Goal: Task Accomplishment & Management: Use online tool/utility

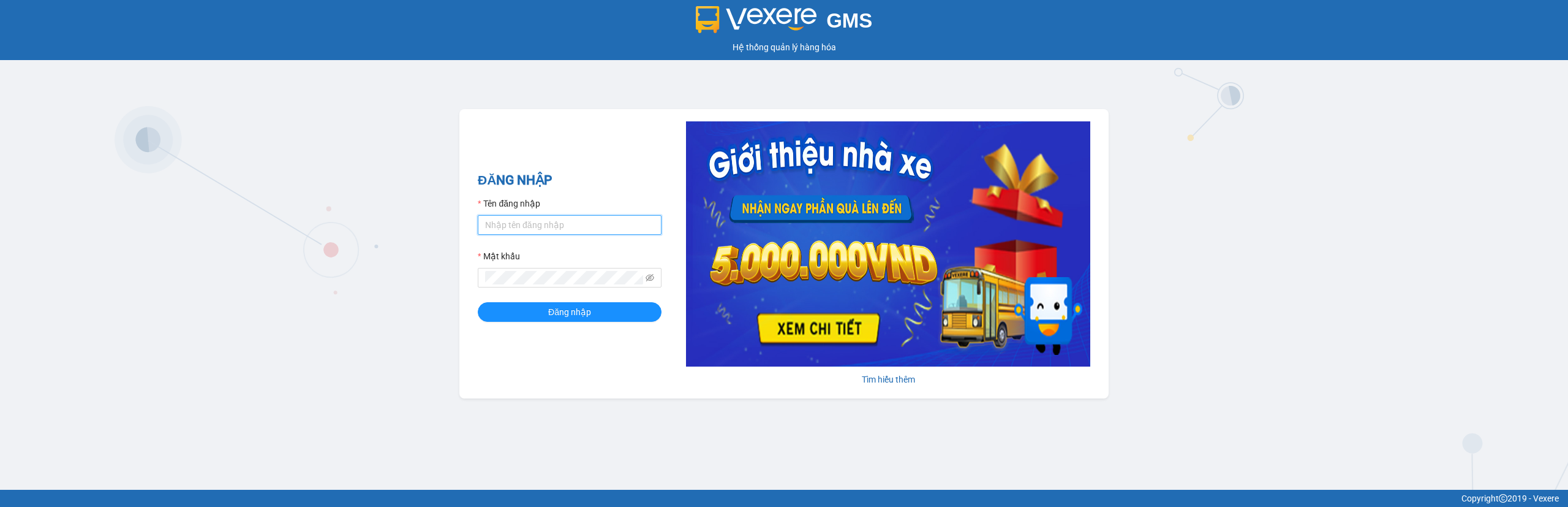
click at [576, 225] on input "Tên đăng nhập" at bounding box center [569, 225] width 184 height 20
type input "ly.xtl"
click at [595, 324] on div "ĐĂNG NHẬP Tên đăng nhập ly.xtl Mật khẩu Đăng nhập" at bounding box center [569, 253] width 184 height 167
click at [604, 316] on button "Đăng nhập" at bounding box center [569, 312] width 184 height 20
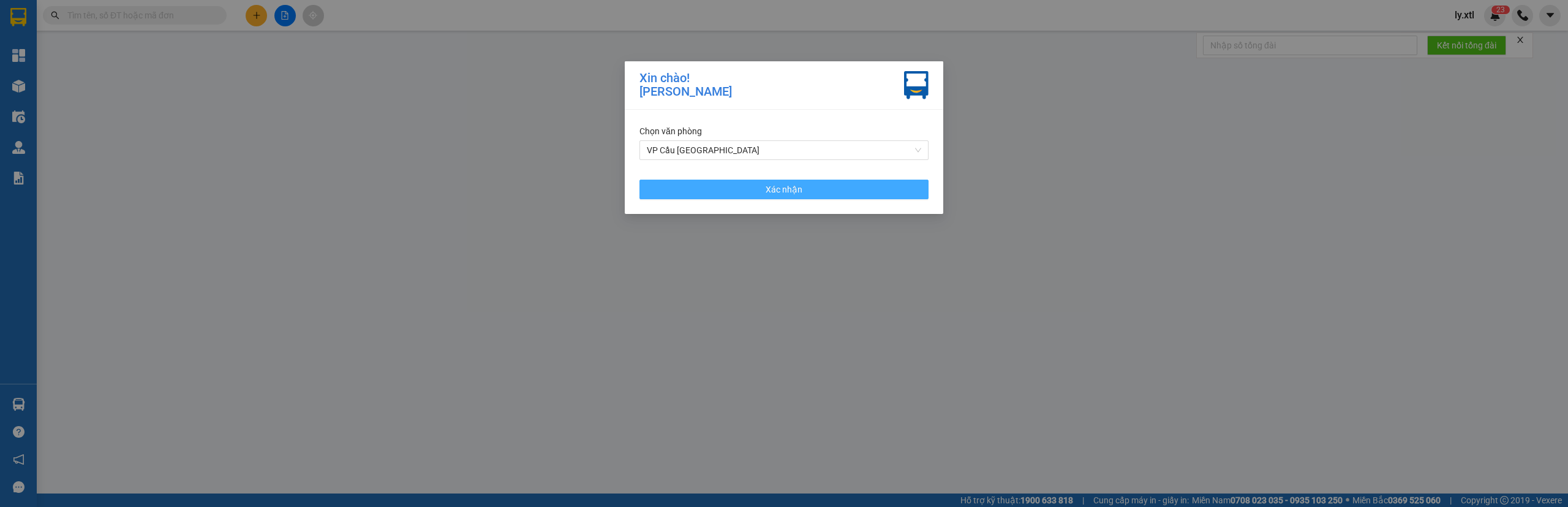
click at [643, 193] on button "Xác nhận" at bounding box center [784, 189] width 289 height 20
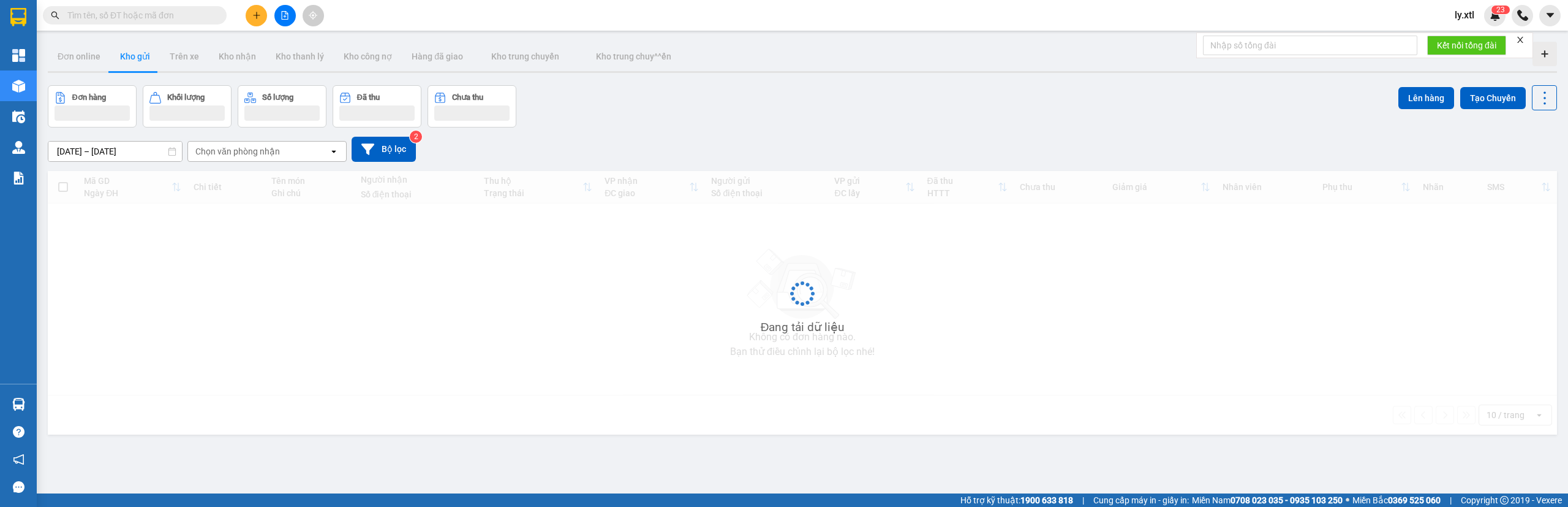
click at [115, 19] on input "text" at bounding box center [139, 15] width 145 height 13
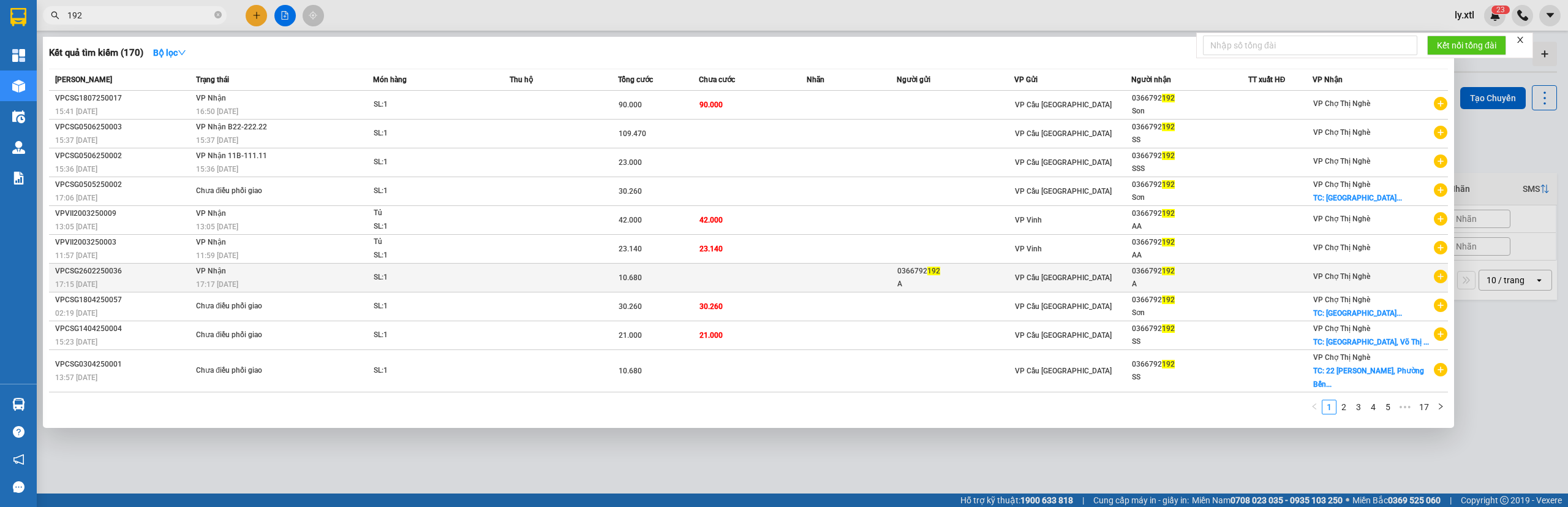
scroll to position [27, 0]
click at [1521, 39] on icon "close" at bounding box center [1520, 39] width 9 height 9
click at [1463, 13] on div at bounding box center [784, 253] width 1568 height 507
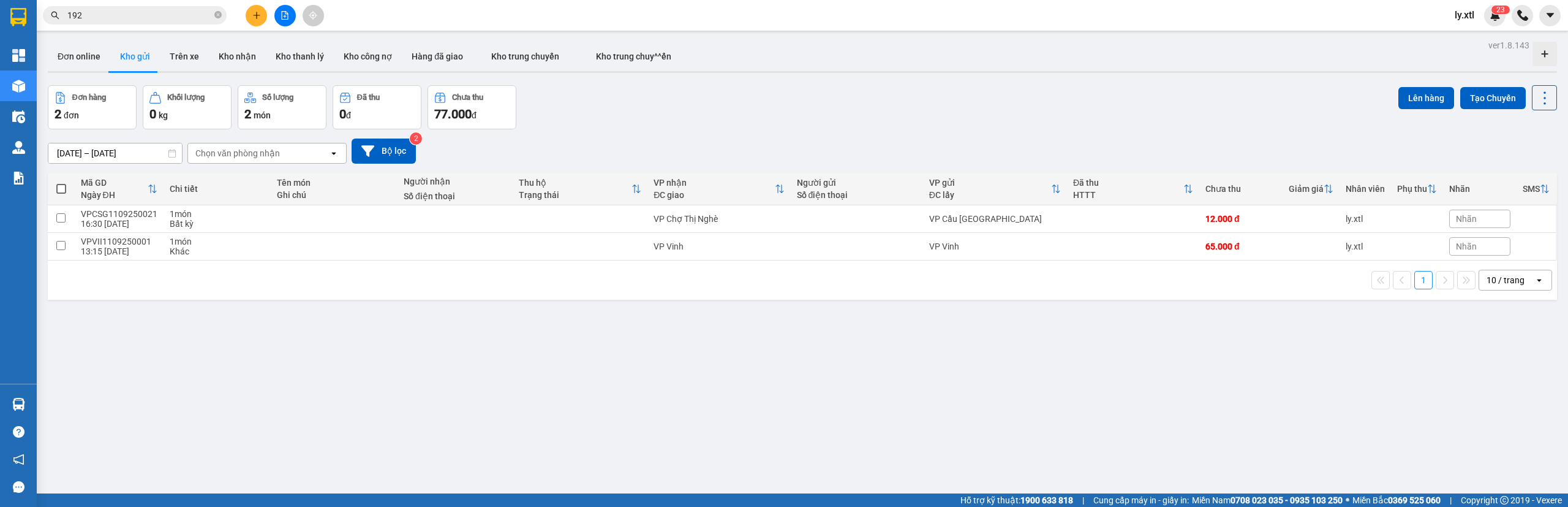
click at [193, 15] on input "192" at bounding box center [139, 15] width 145 height 13
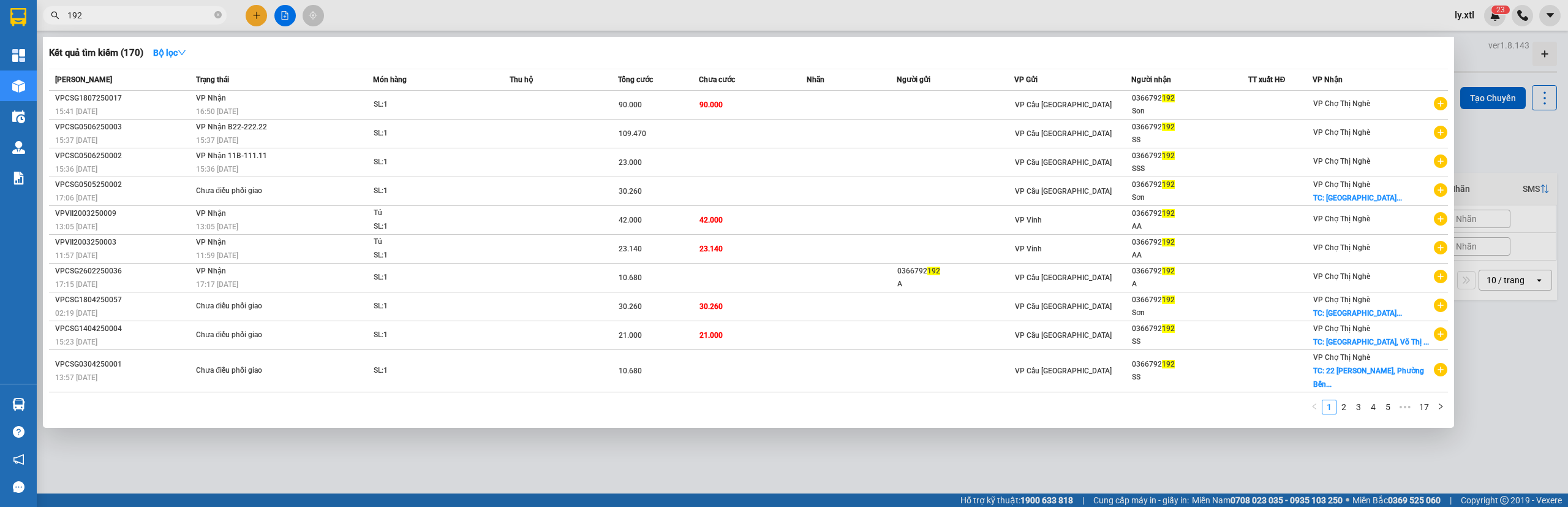
click at [193, 15] on input "192" at bounding box center [139, 15] width 145 height 13
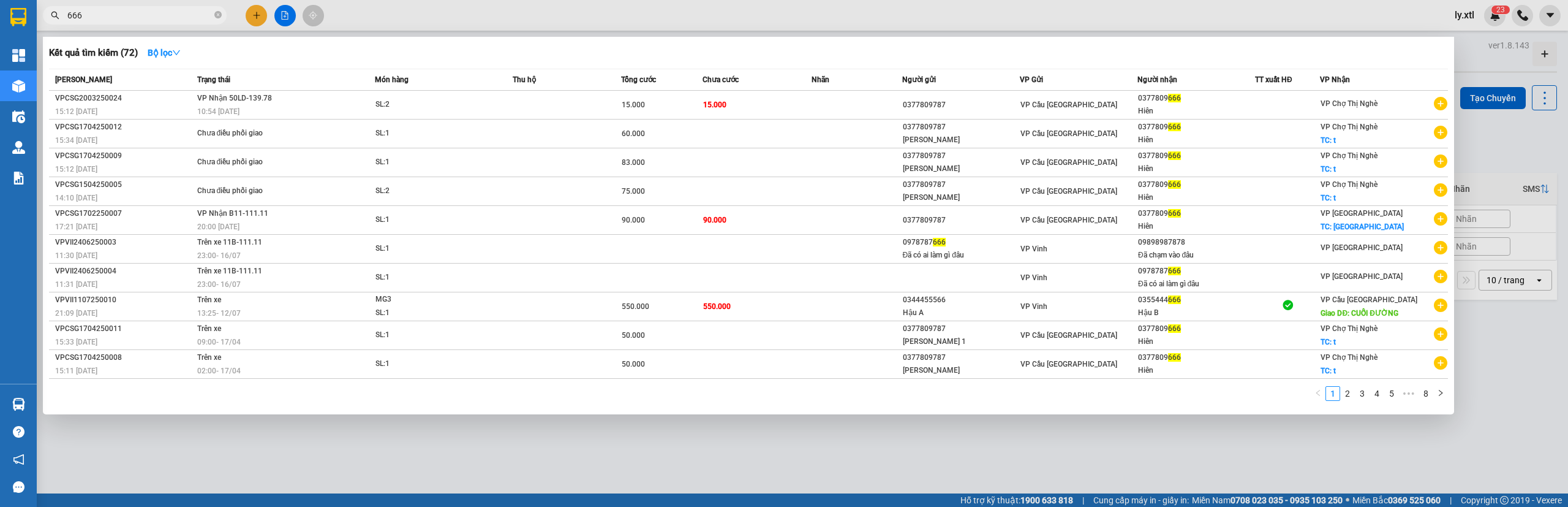
type input "666"
click at [1389, 19] on div at bounding box center [784, 253] width 1568 height 507
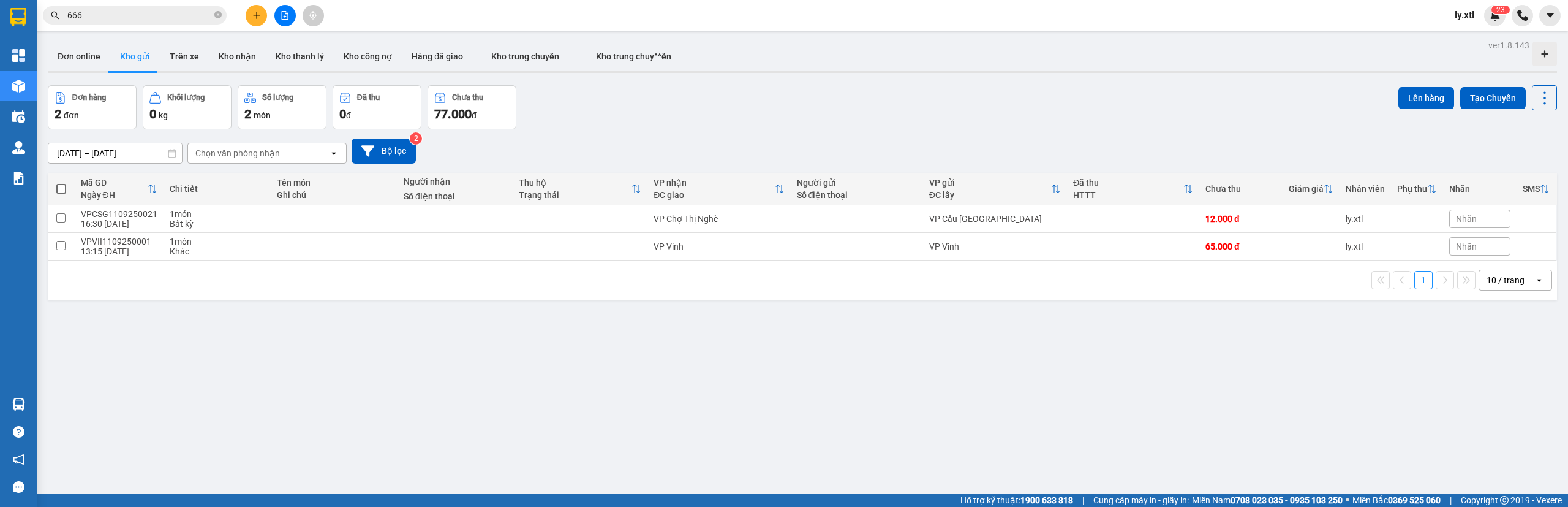
click at [1454, 13] on span "ly.xtl" at bounding box center [1464, 15] width 39 height 15
click at [1450, 43] on li "Đăng xuất" at bounding box center [1482, 38] width 78 height 20
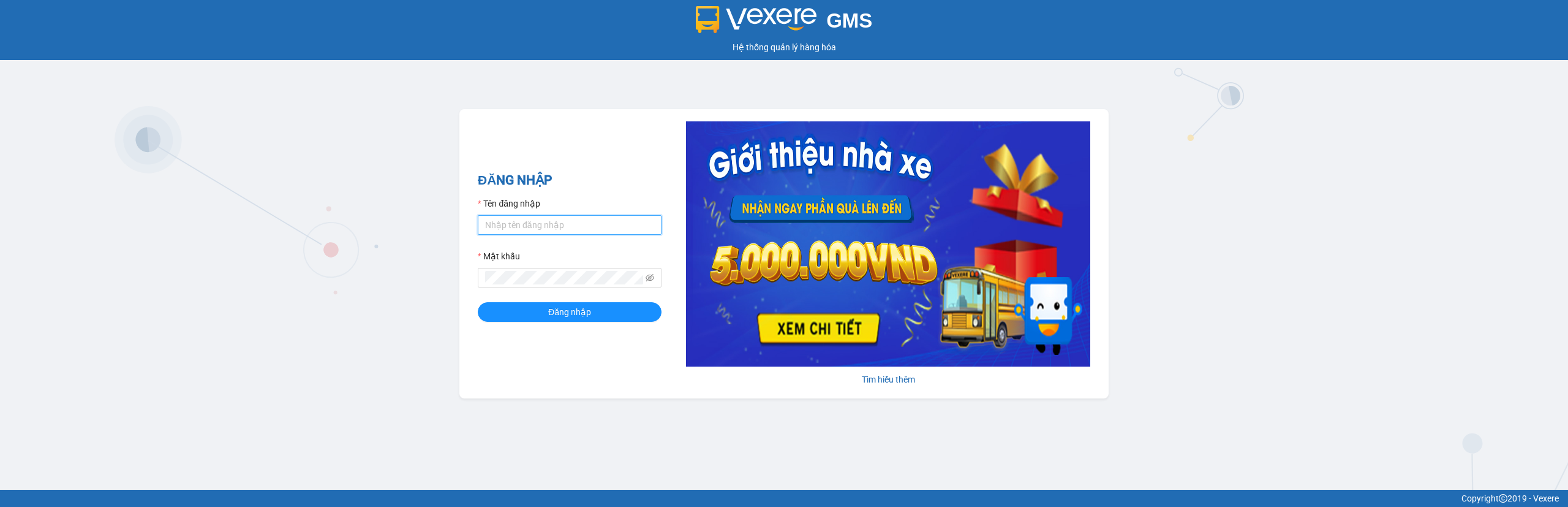
click at [543, 217] on input "Tên đăng nhập" at bounding box center [569, 225] width 184 height 20
type input "thaison.vxr"
click at [580, 316] on span "Đăng nhập" at bounding box center [569, 312] width 43 height 13
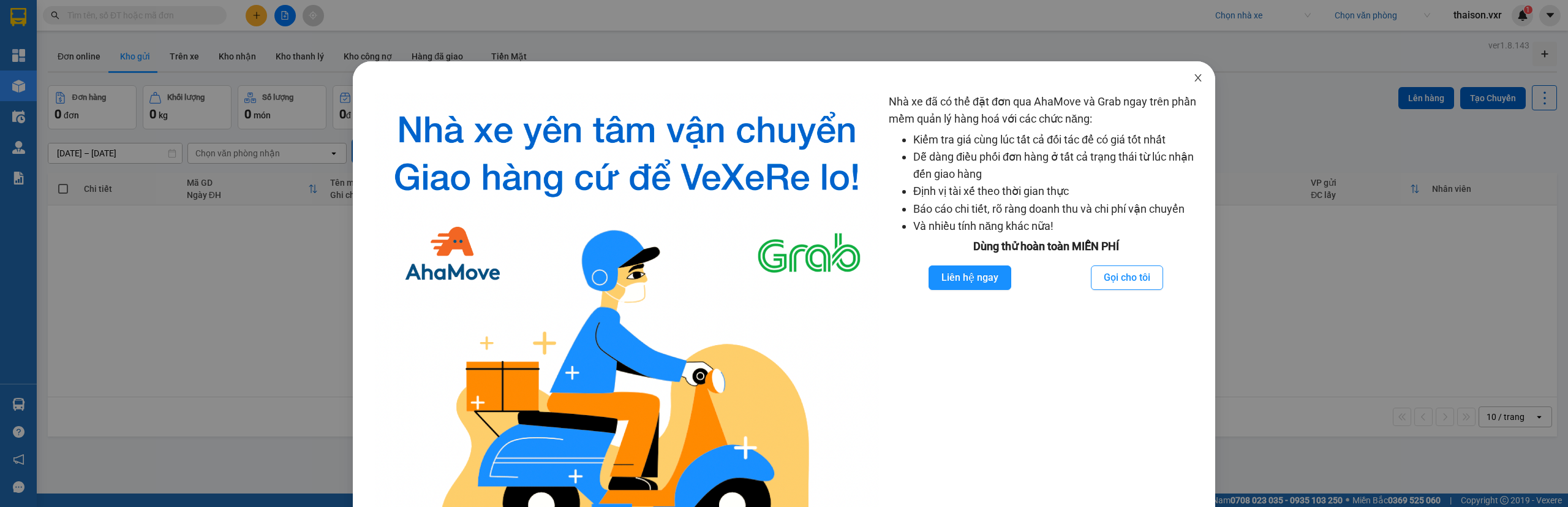
click at [1193, 78] on icon "close" at bounding box center [1197, 78] width 10 height 10
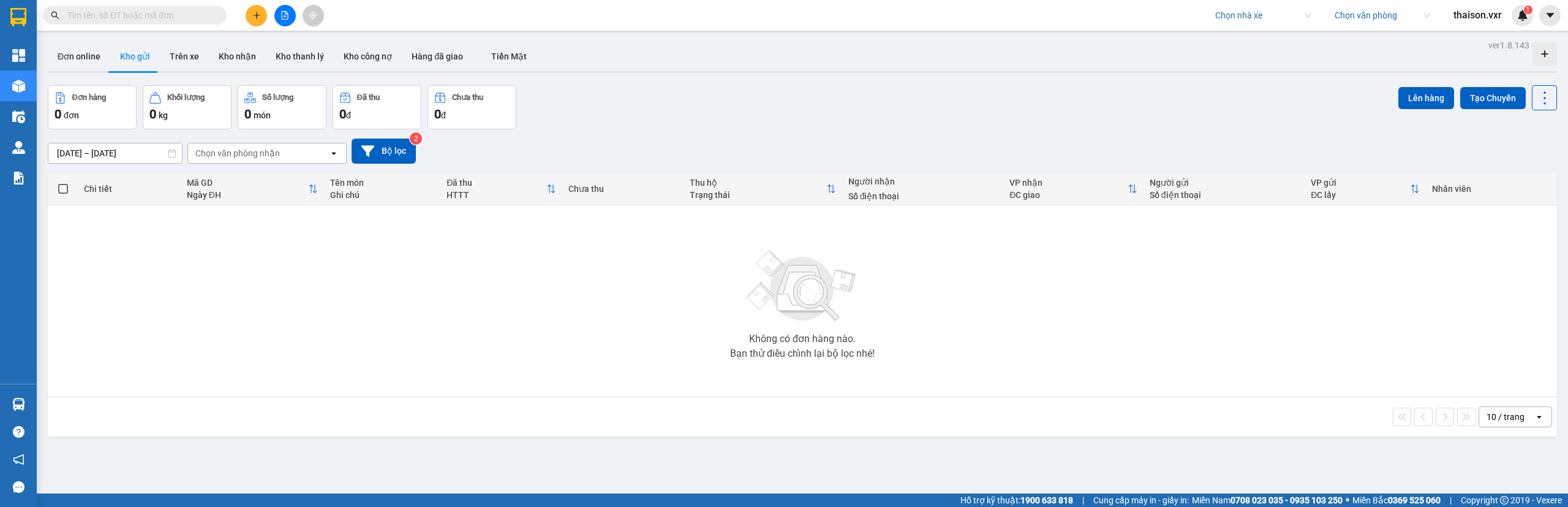
click at [1238, 19] on input "search" at bounding box center [1258, 15] width 87 height 19
type input "hải cường"
click at [1221, 41] on div "Hải Cường" at bounding box center [1262, 40] width 96 height 13
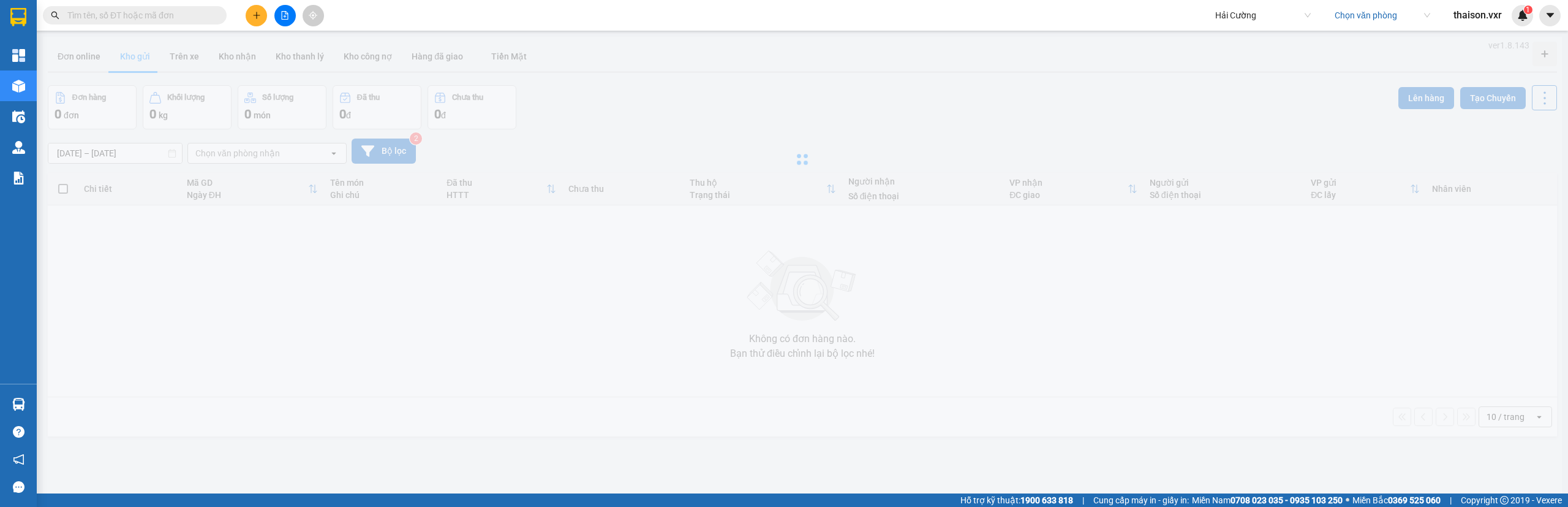
click at [1372, 12] on input "search" at bounding box center [1377, 15] width 87 height 19
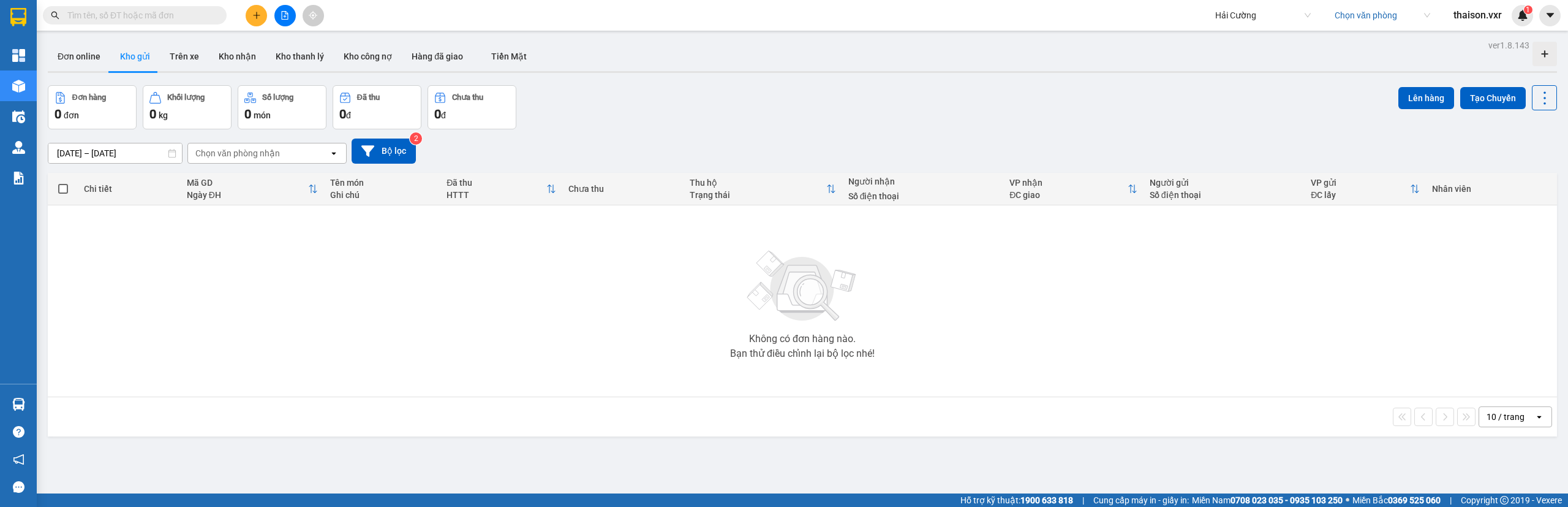
click at [1364, 23] on input "search" at bounding box center [1377, 15] width 87 height 19
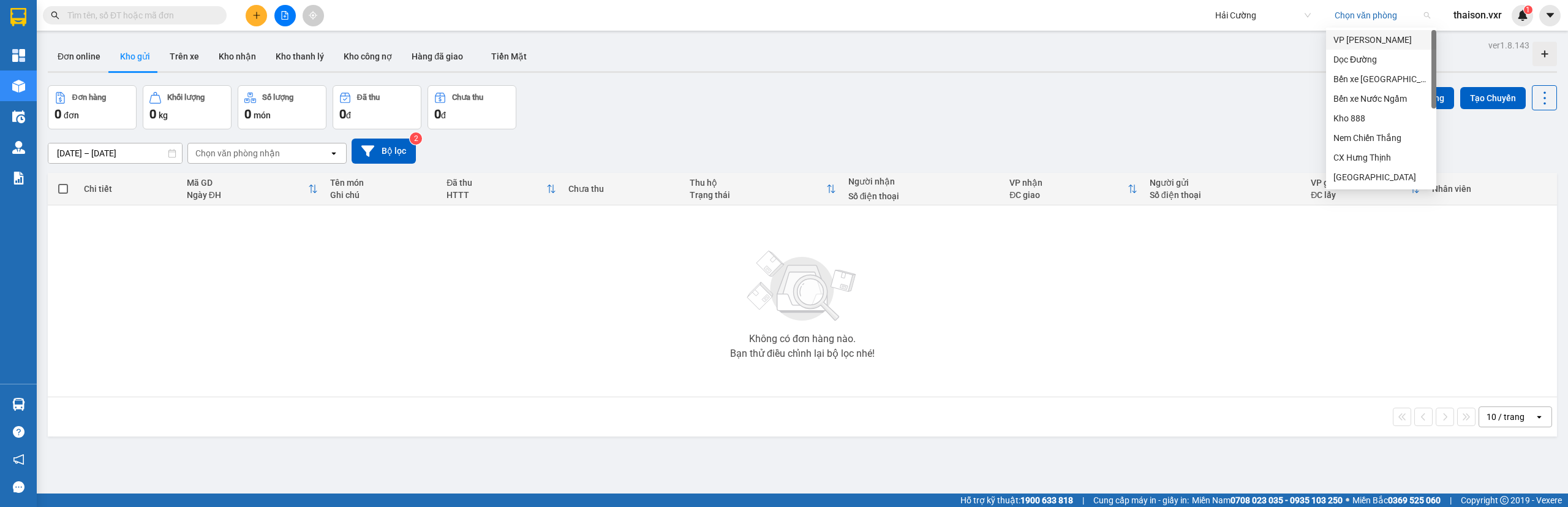
click at [1363, 39] on div "VP [PERSON_NAME]" at bounding box center [1381, 40] width 96 height 13
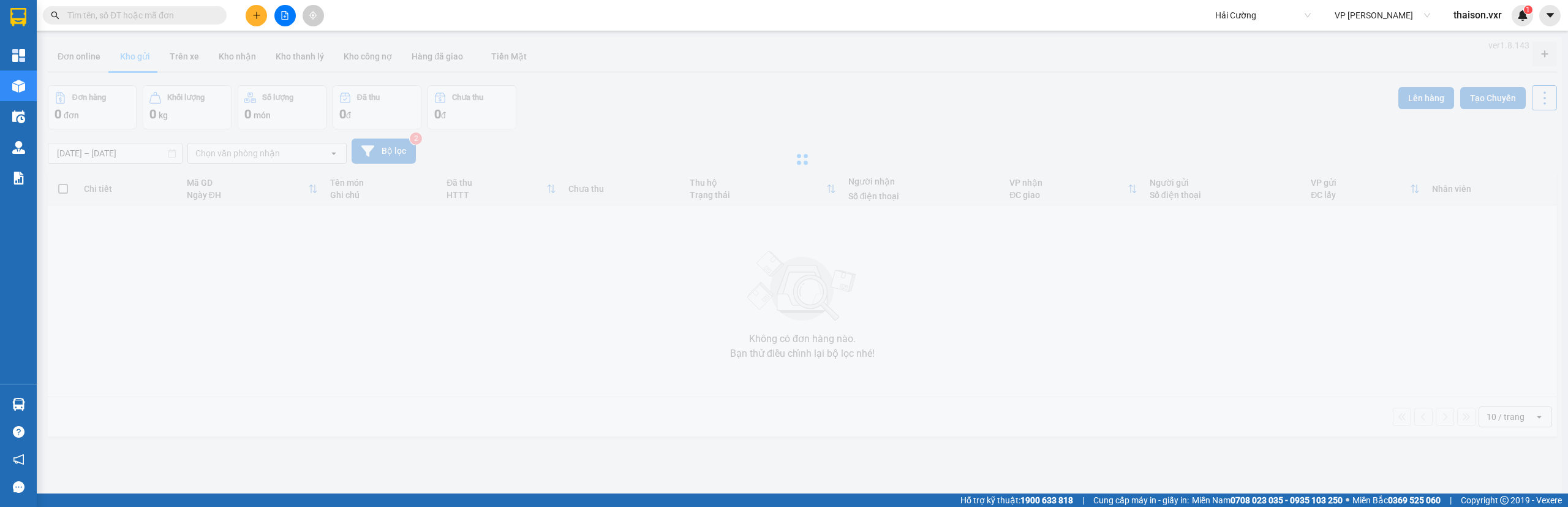
click at [644, 146] on div at bounding box center [802, 159] width 1519 height 245
click at [116, 17] on input "text" at bounding box center [139, 15] width 145 height 13
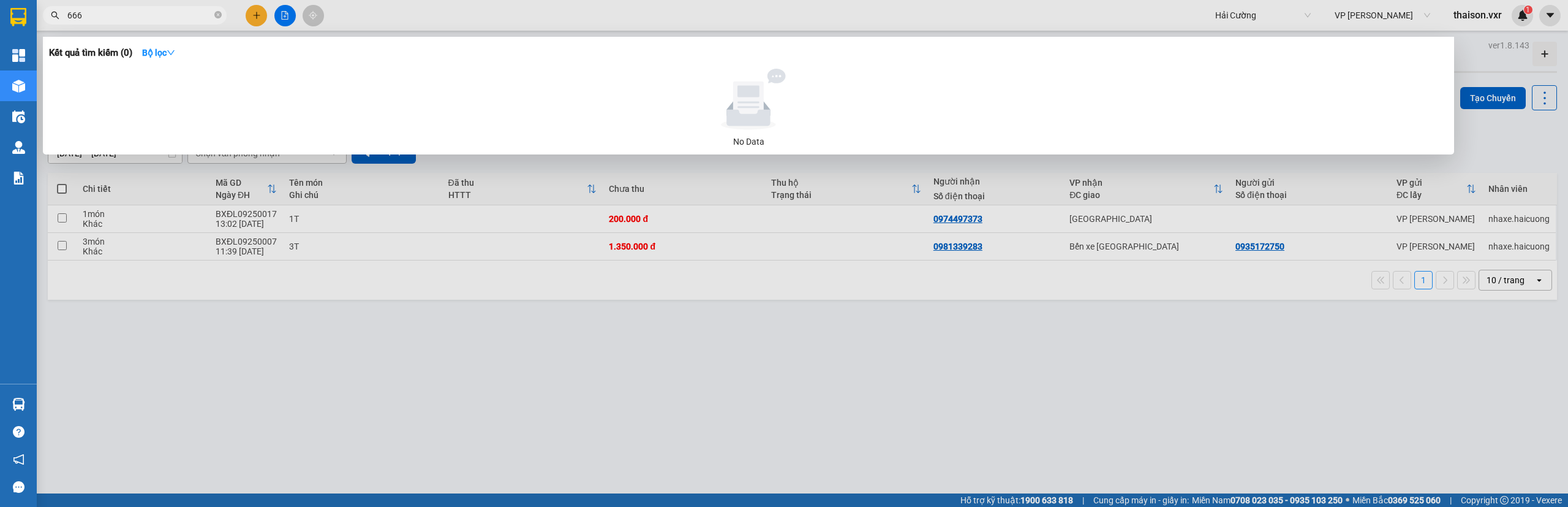
type input "666"
click at [420, 373] on div at bounding box center [784, 253] width 1568 height 507
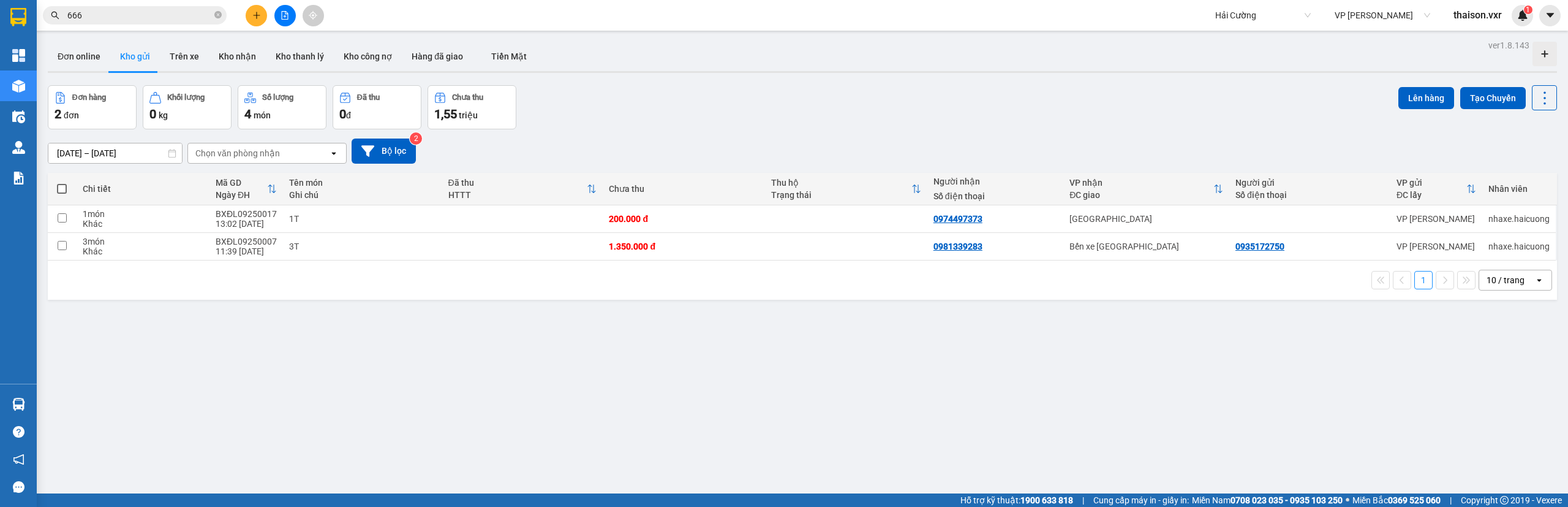
click at [147, 3] on div "Kết quả tìm kiếm ( 0 ) Bộ lọc No Data 666 Hải Cường VP [PERSON_NAME].vxr 1" at bounding box center [784, 15] width 1568 height 31
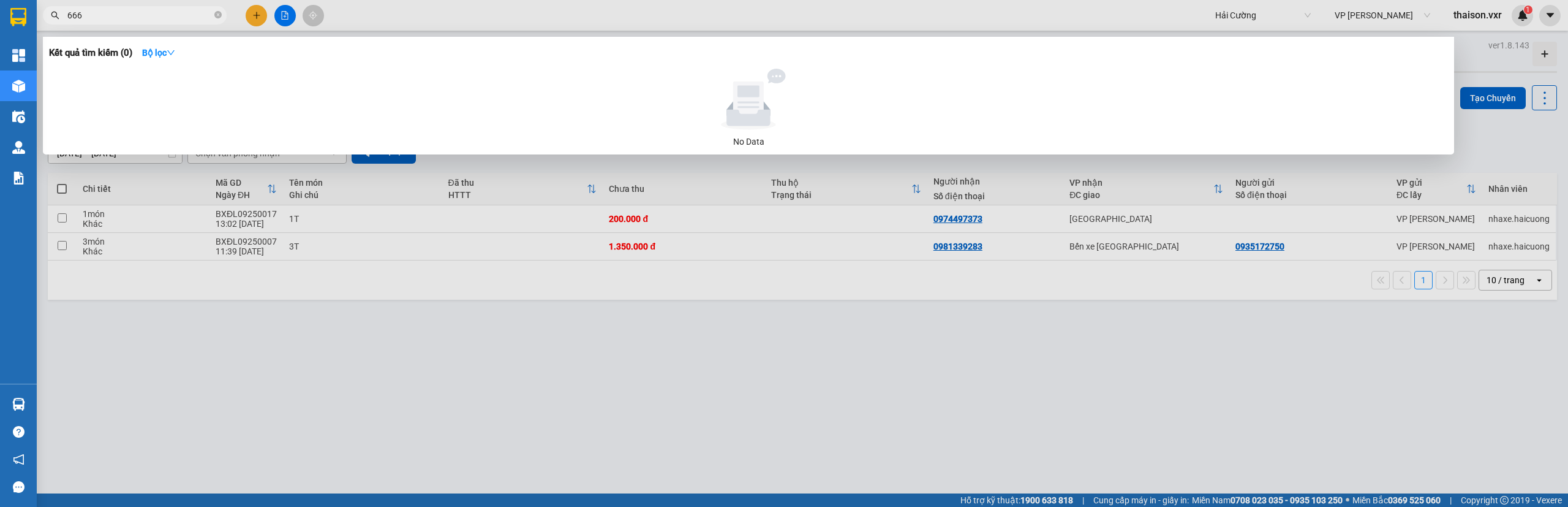
click at [148, 12] on input "666" at bounding box center [139, 15] width 145 height 13
click at [583, 404] on div at bounding box center [784, 253] width 1568 height 507
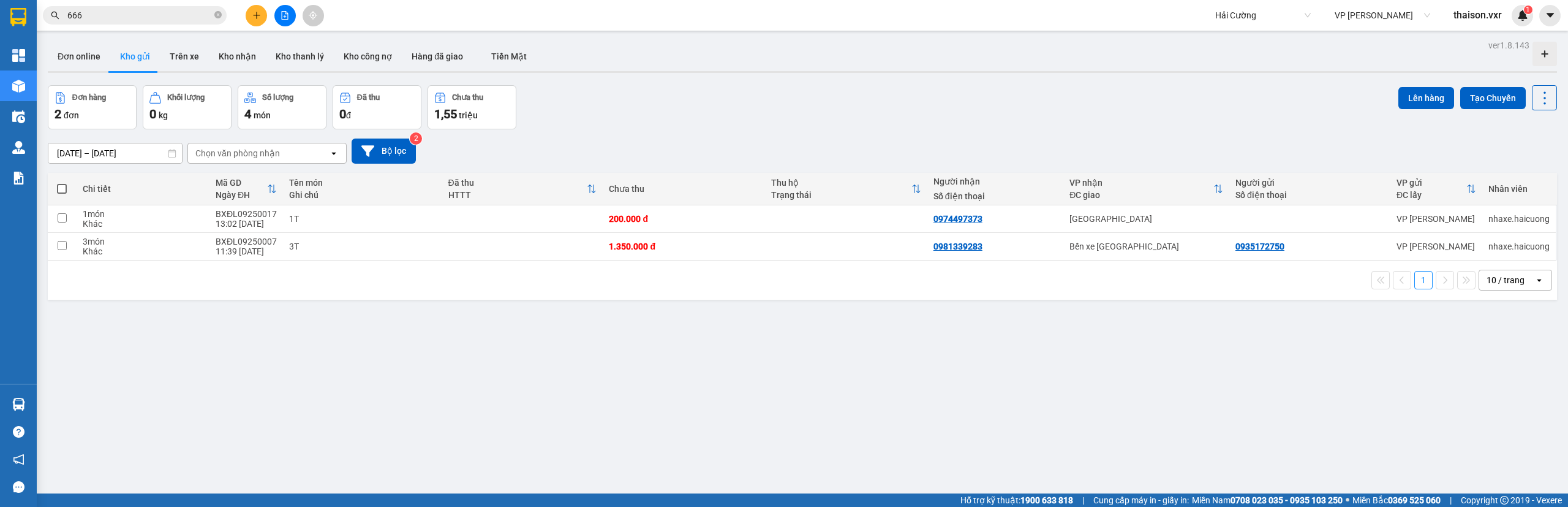
click at [235, 148] on div "Chọn văn phòng nhận" at bounding box center [237, 153] width 84 height 12
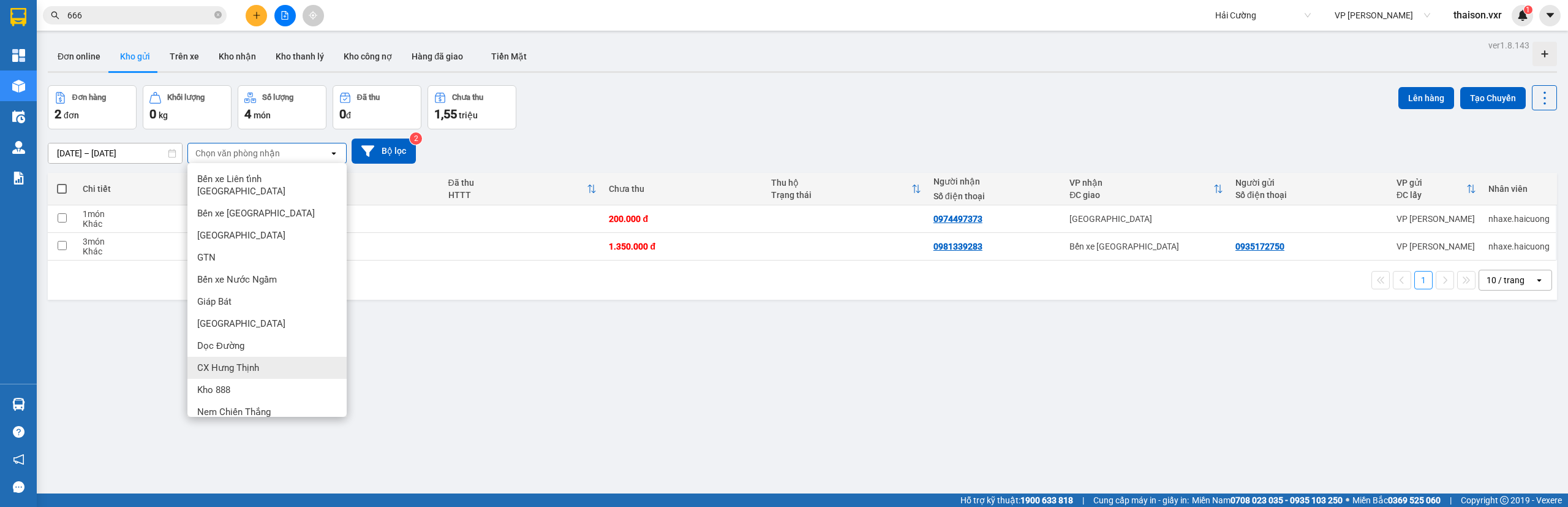
click at [521, 165] on div "[DATE] – [DATE] Press the down arrow key to interact with the calendar and sele…" at bounding box center [802, 151] width 1509 height 43
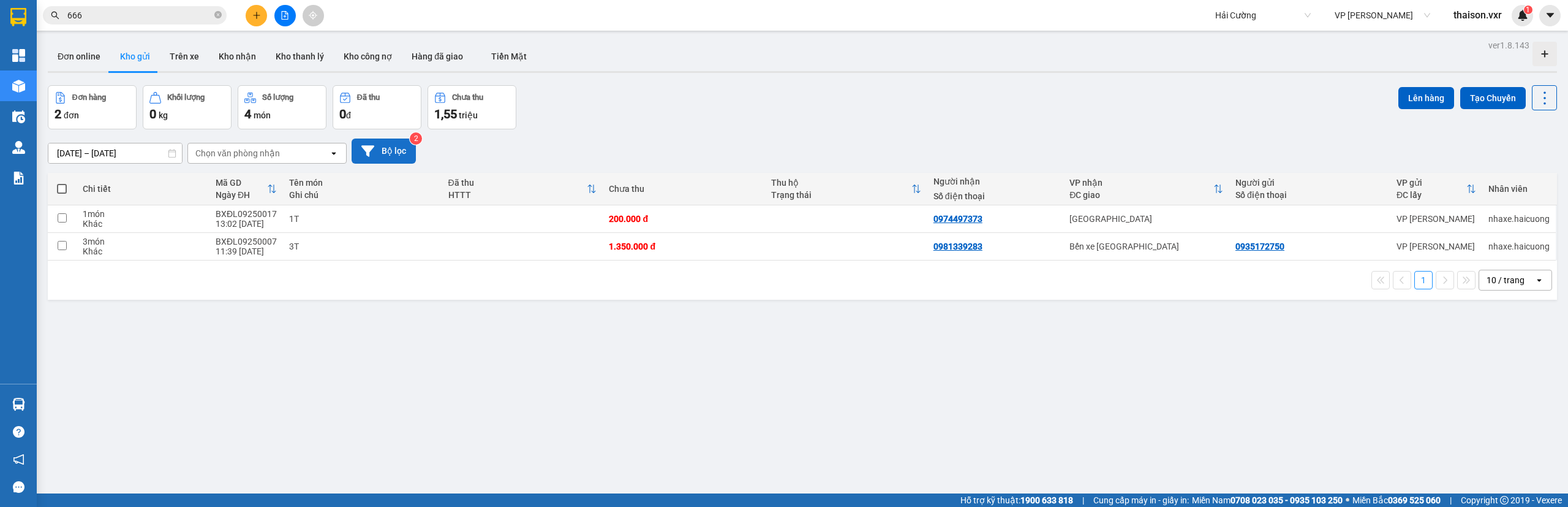
click at [385, 146] on button "Bộ lọc" at bounding box center [383, 151] width 64 height 25
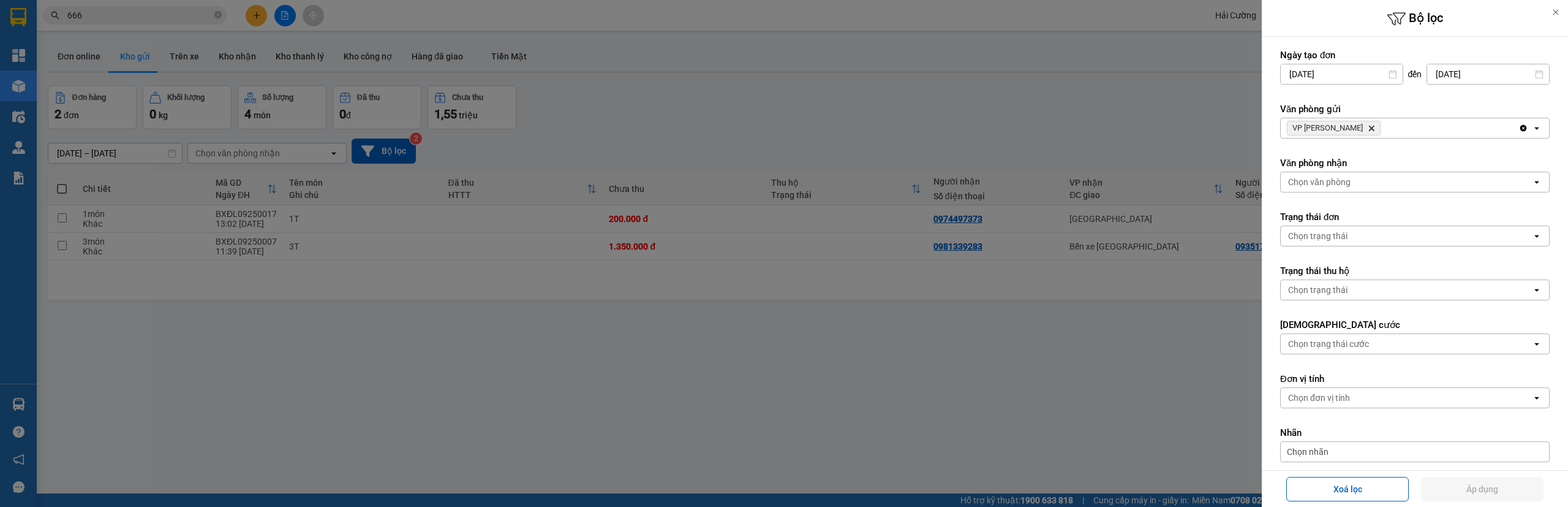
click at [625, 375] on div at bounding box center [784, 253] width 1568 height 507
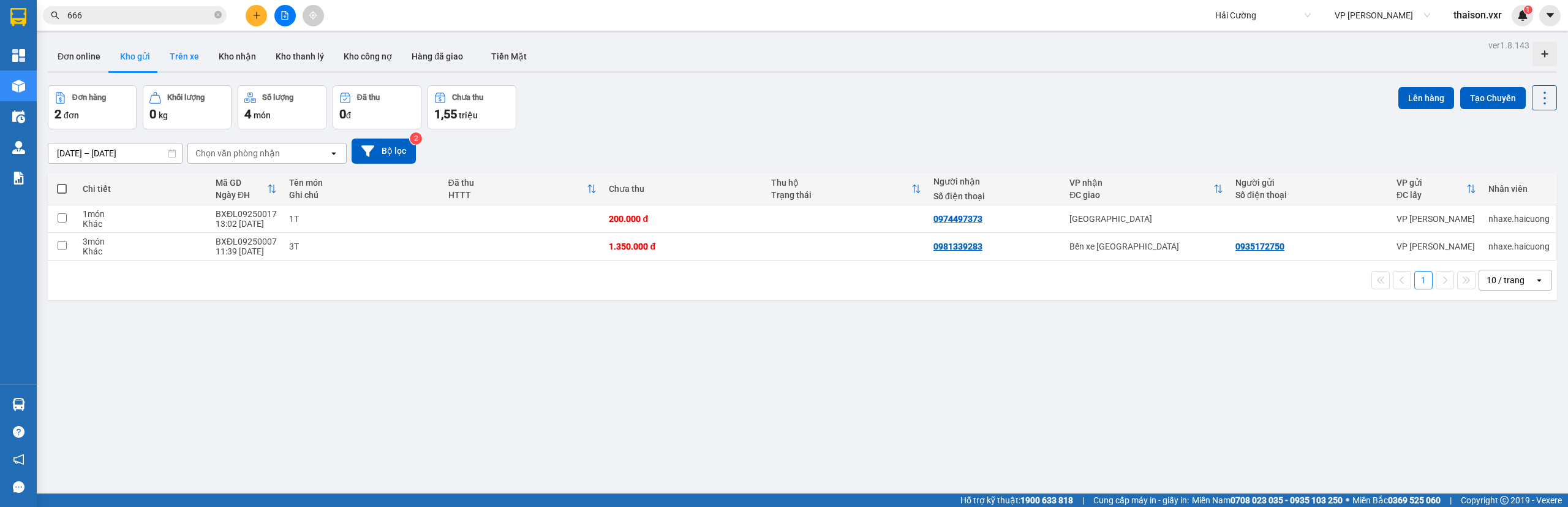
click at [191, 59] on button "Trên xe" at bounding box center [185, 56] width 49 height 29
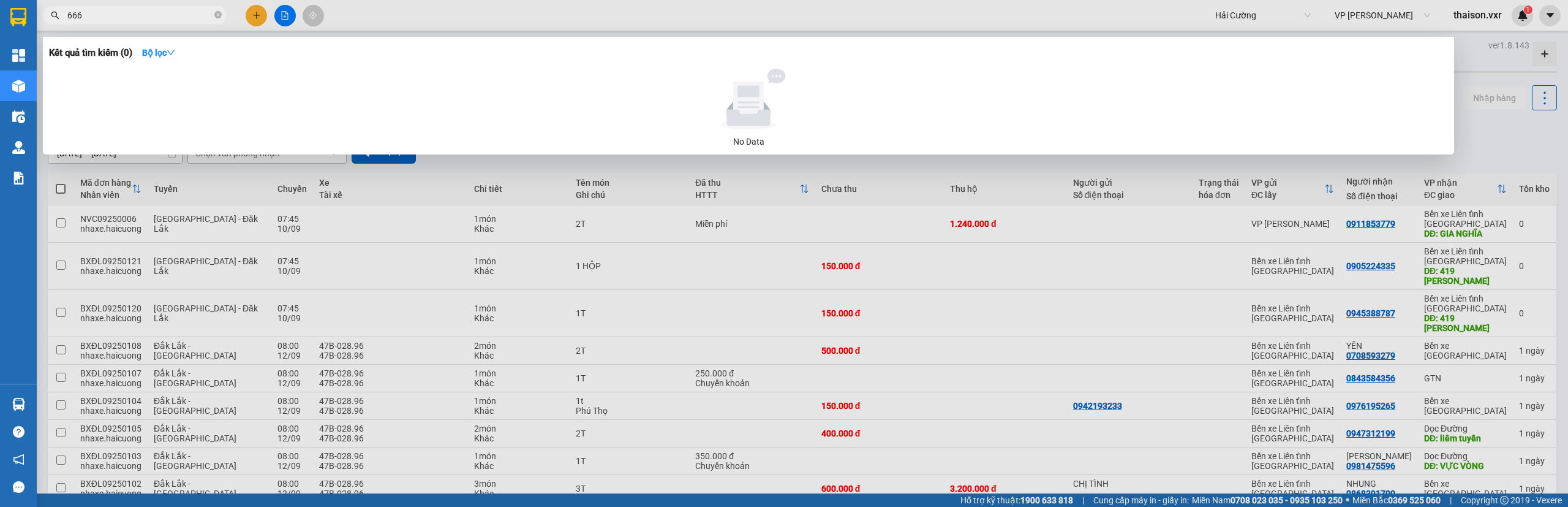
click at [145, 13] on input "666" at bounding box center [139, 15] width 145 height 13
click at [129, 17] on input "666" at bounding box center [139, 15] width 145 height 13
type input "7"
click at [133, 12] on input "090522433" at bounding box center [139, 15] width 145 height 13
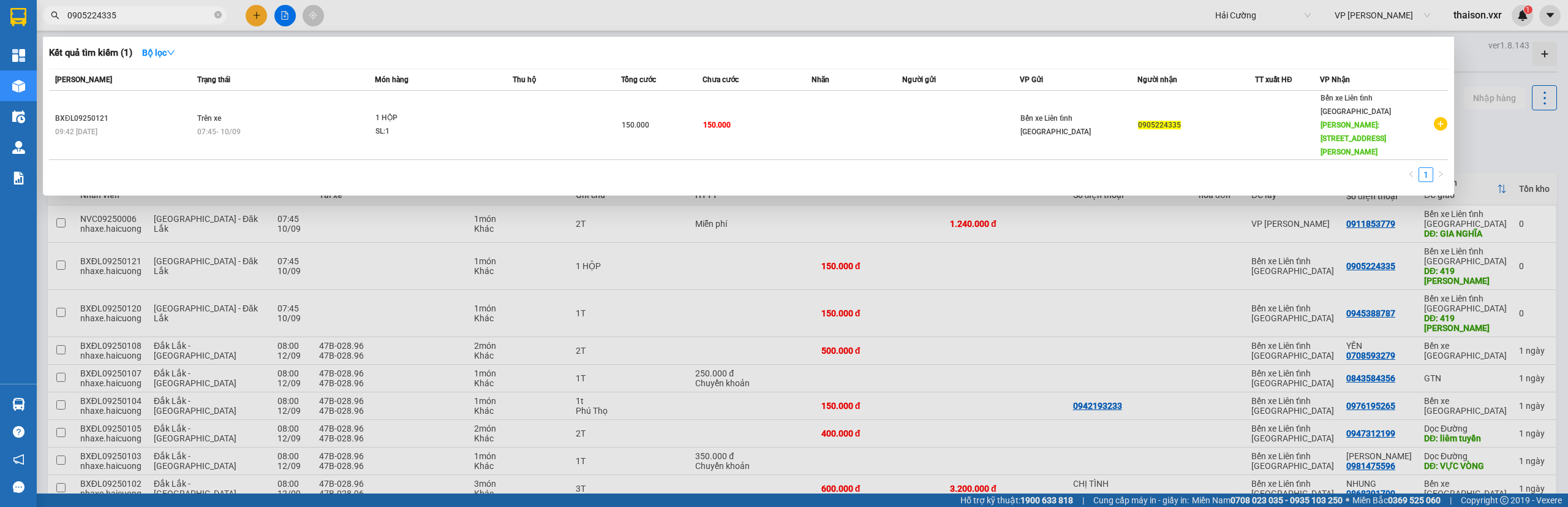
click at [96, 14] on input "0905224335" at bounding box center [139, 15] width 145 height 13
click at [153, 18] on input "0905224335" at bounding box center [139, 15] width 145 height 13
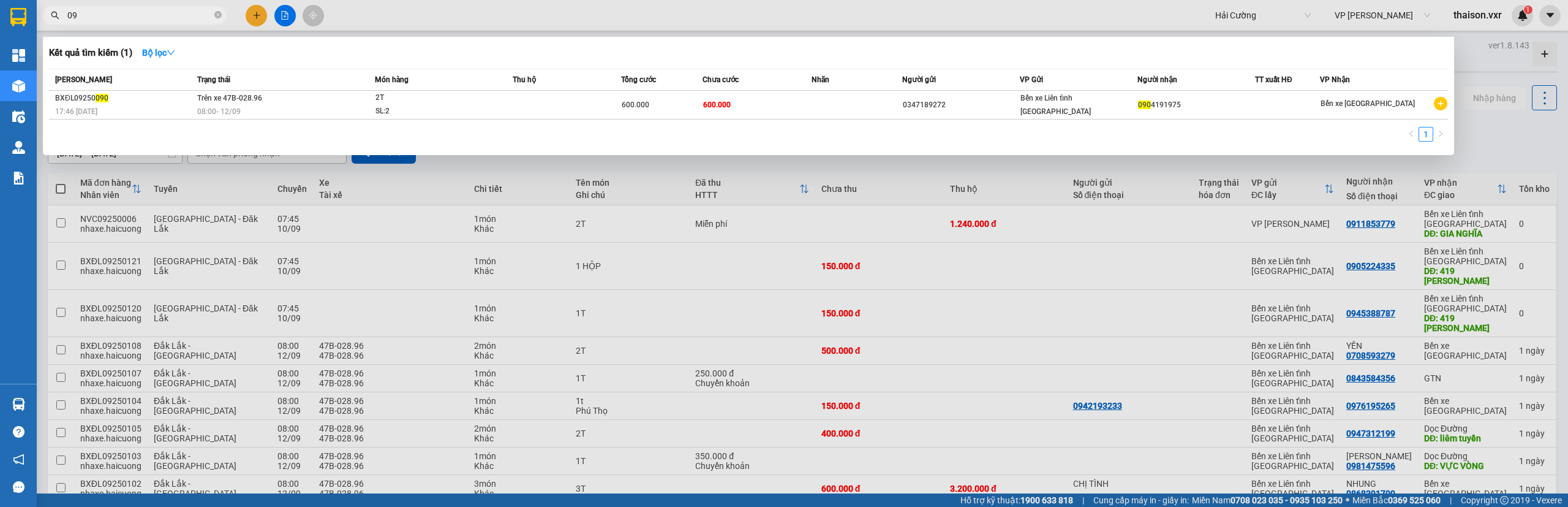
type input "0"
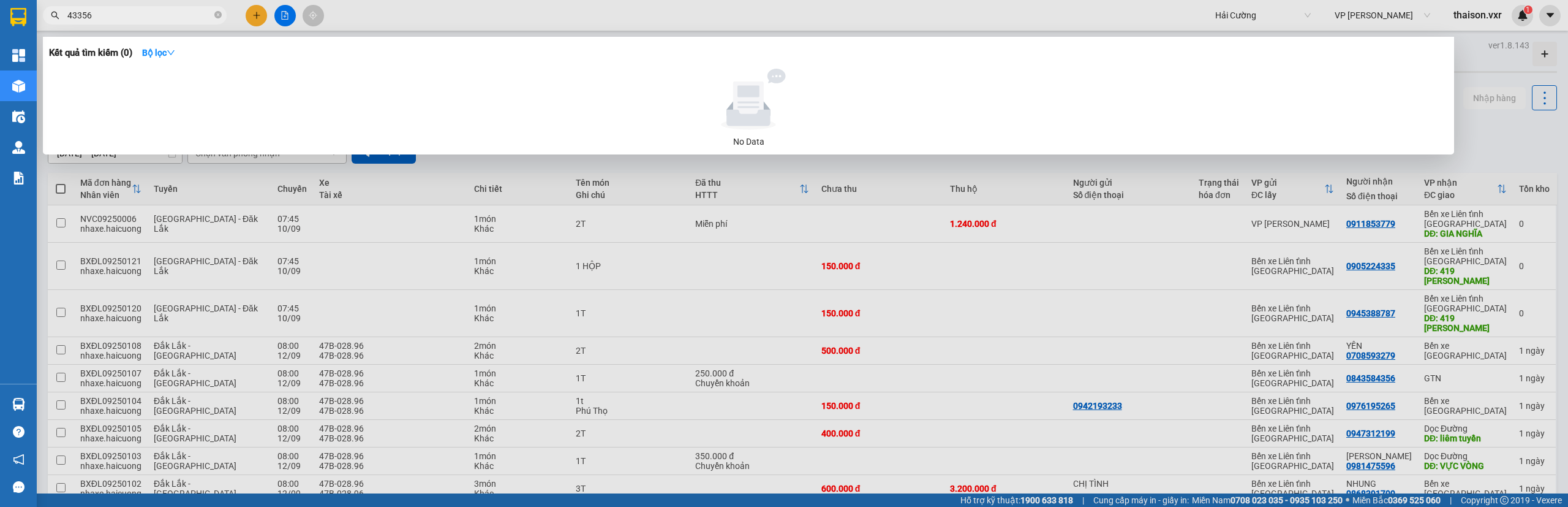
type input "4335"
click at [165, 20] on input "8787" at bounding box center [139, 15] width 145 height 13
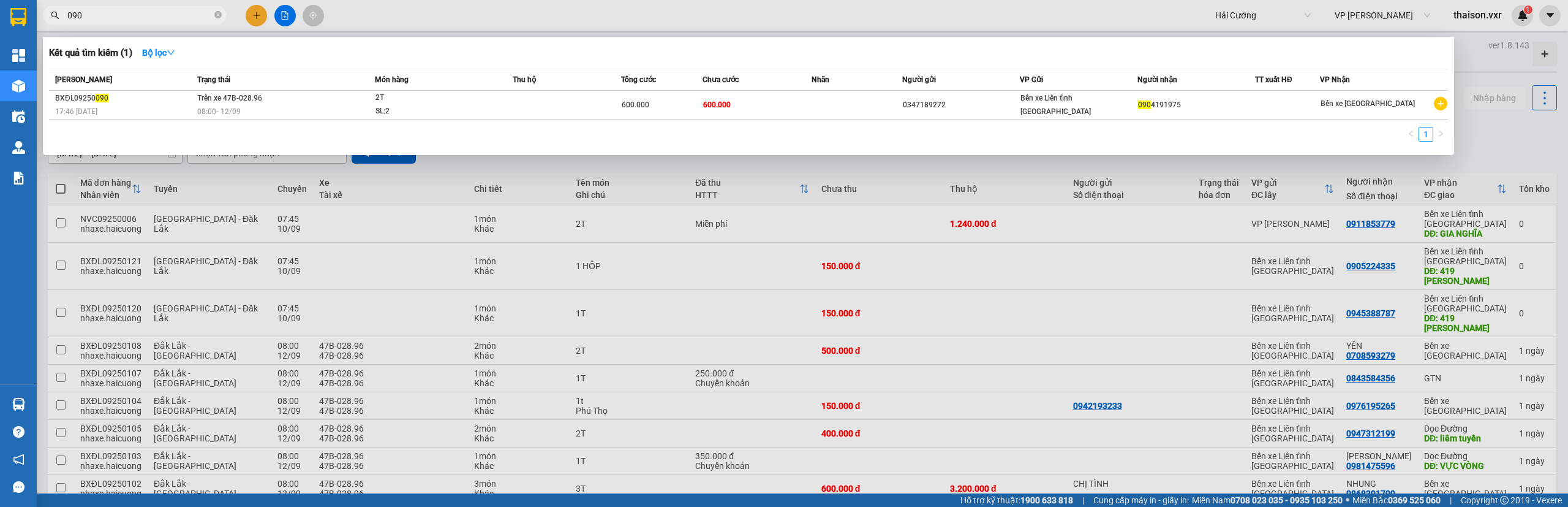
type input "090"
